Goal: Transaction & Acquisition: Subscribe to service/newsletter

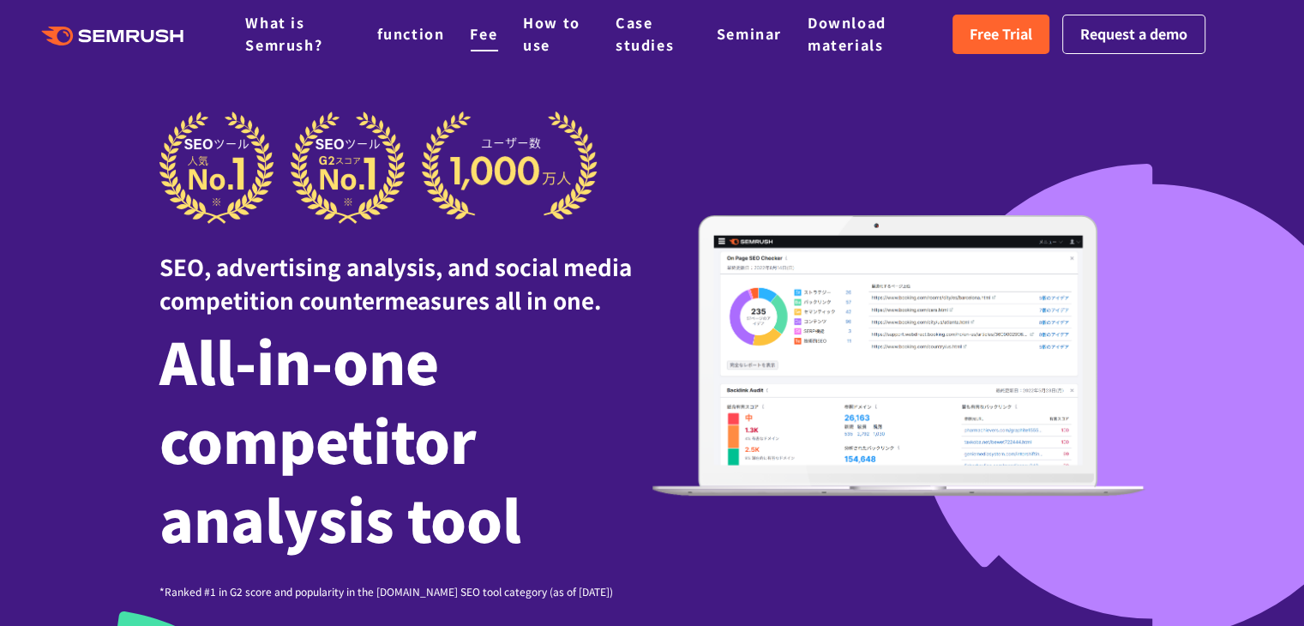
click at [485, 39] on font "Fee" at bounding box center [483, 33] width 27 height 21
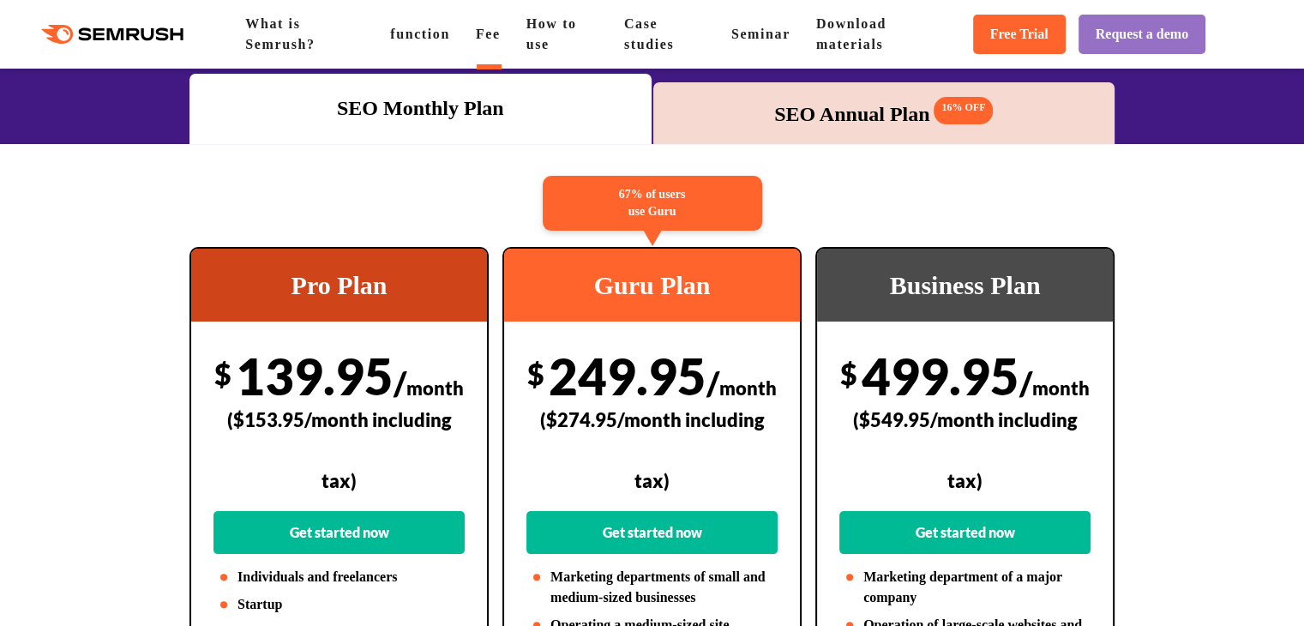
scroll to position [247, 0]
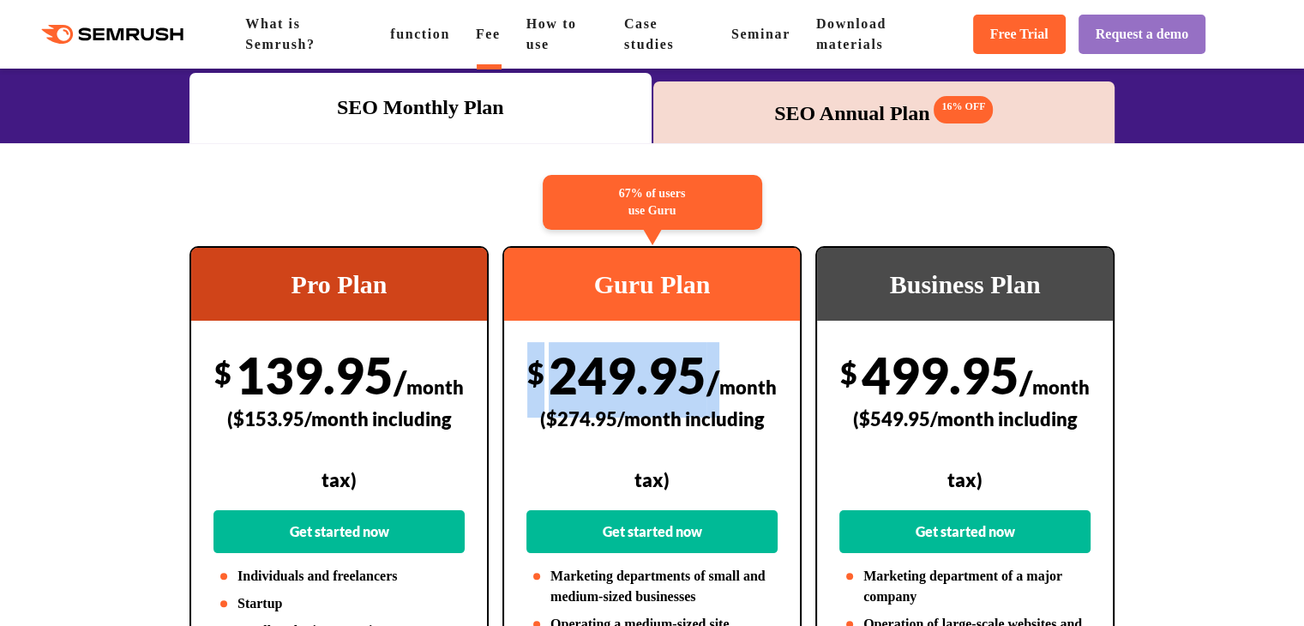
drag, startPoint x: 765, startPoint y: 381, endPoint x: 531, endPoint y: 385, distance: 233.1
click at [531, 385] on div "$ 249.95 / month ($274.95/month including tax) Get started now" at bounding box center [651, 447] width 251 height 211
copy div "$ 249.95 /"
